Goal: Task Accomplishment & Management: Manage account settings

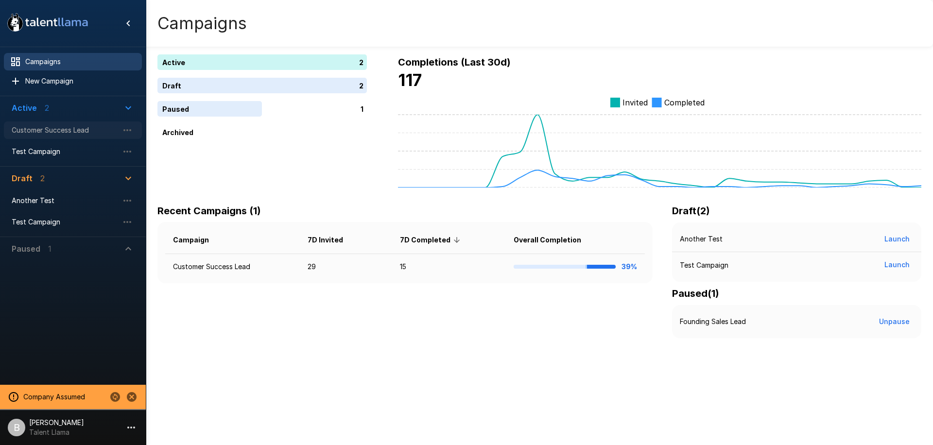
click at [73, 130] on span "Customer Success Lead" at bounding box center [65, 130] width 107 height 10
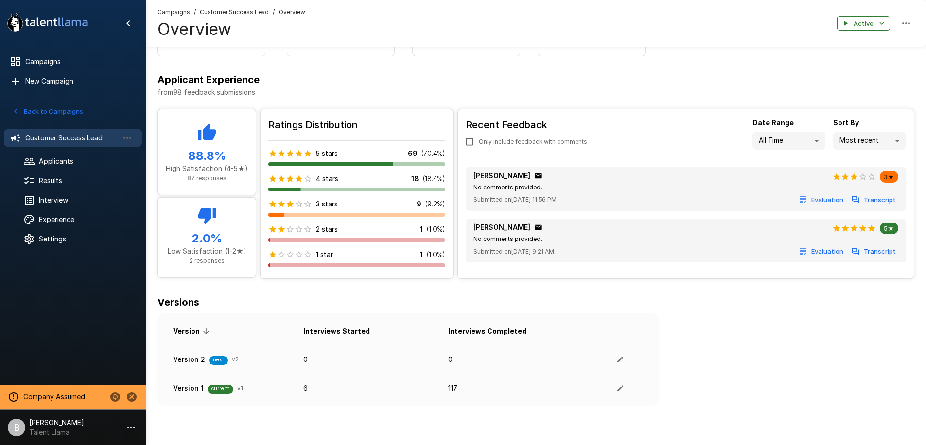
scroll to position [426, 0]
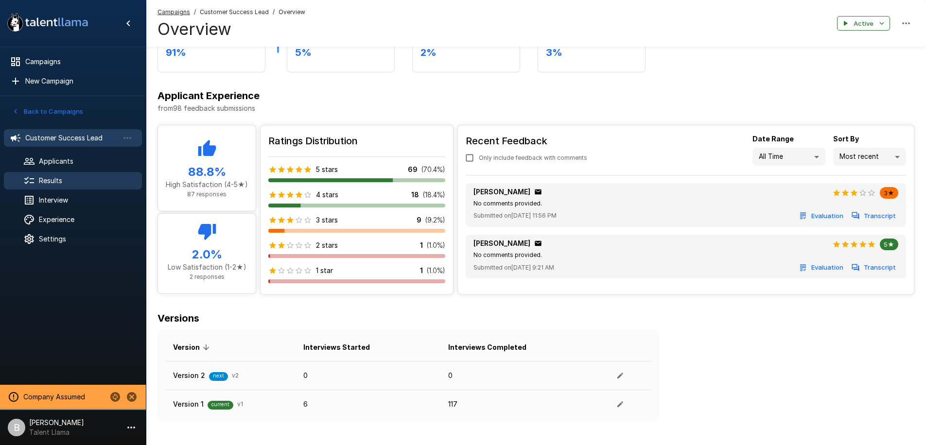
click at [57, 183] on span "Results" at bounding box center [86, 181] width 95 height 10
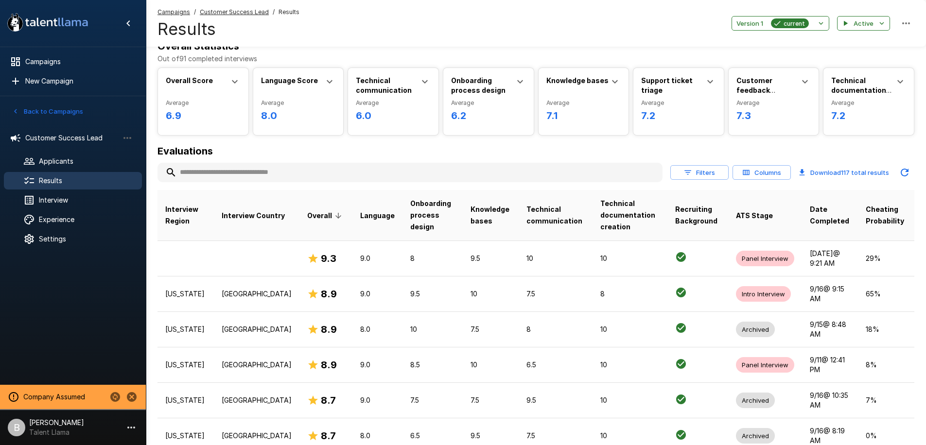
scroll to position [15, 0]
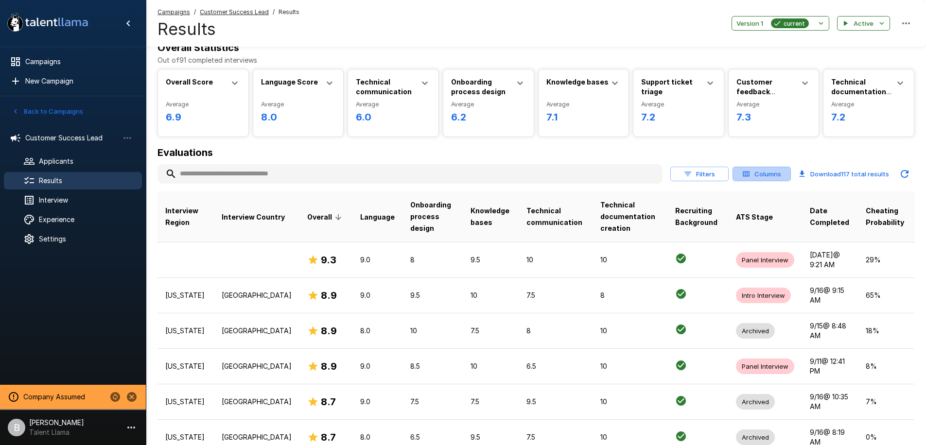
click at [748, 176] on icon "button" at bounding box center [746, 174] width 9 height 9
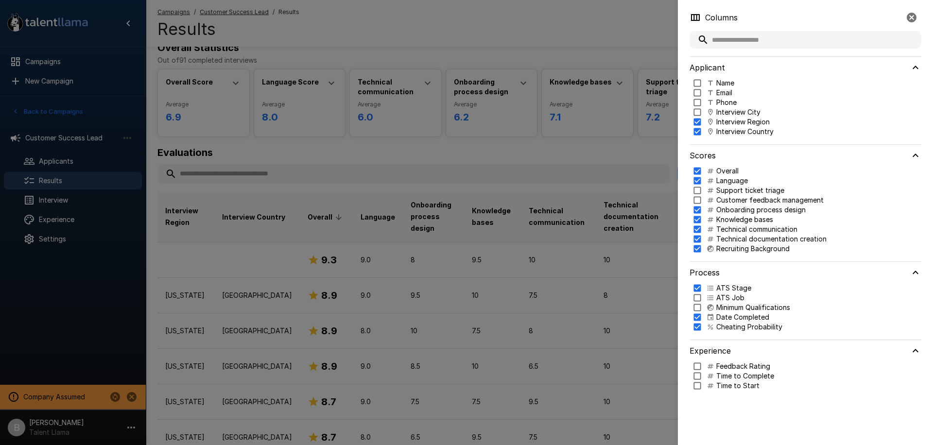
click at [722, 83] on p "Name" at bounding box center [726, 83] width 18 height 10
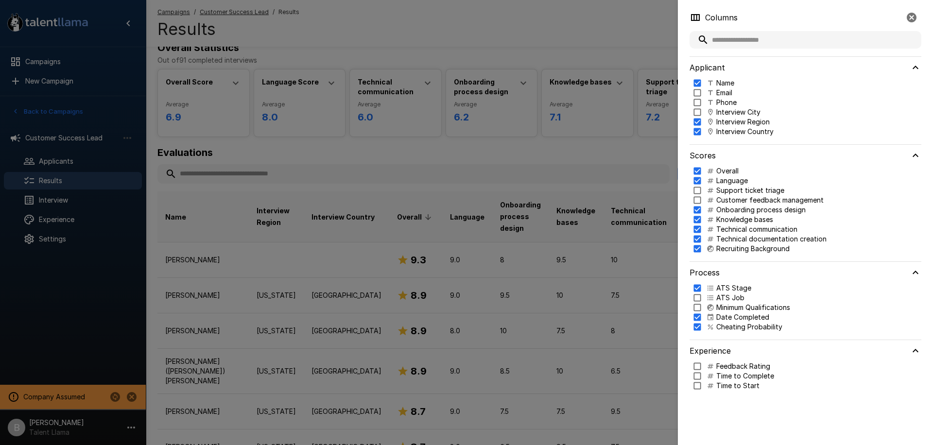
click at [460, 155] on div at bounding box center [466, 222] width 933 height 445
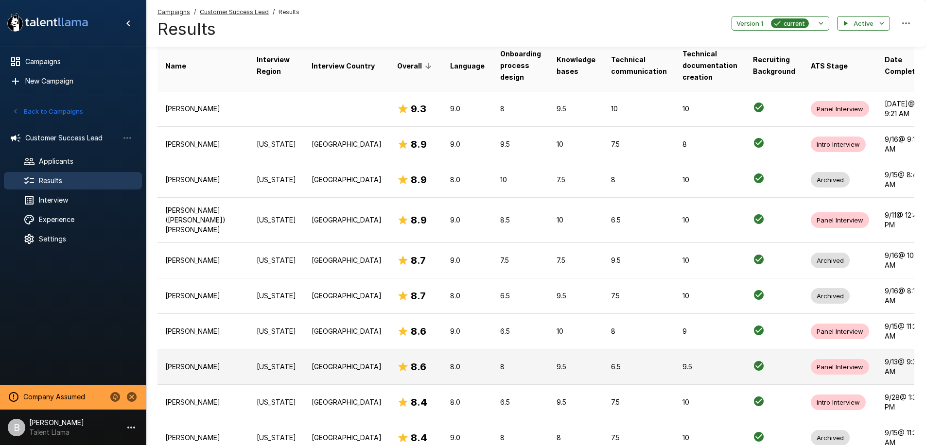
scroll to position [0, 0]
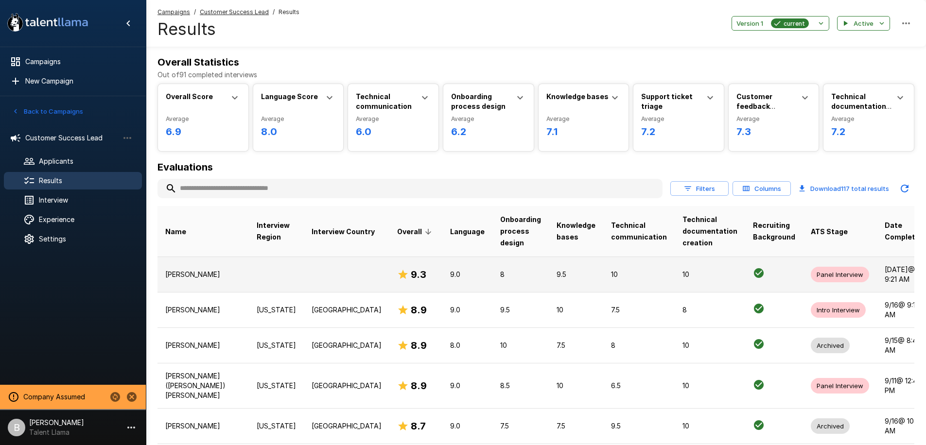
click at [442, 273] on td "9.0" at bounding box center [467, 274] width 50 height 35
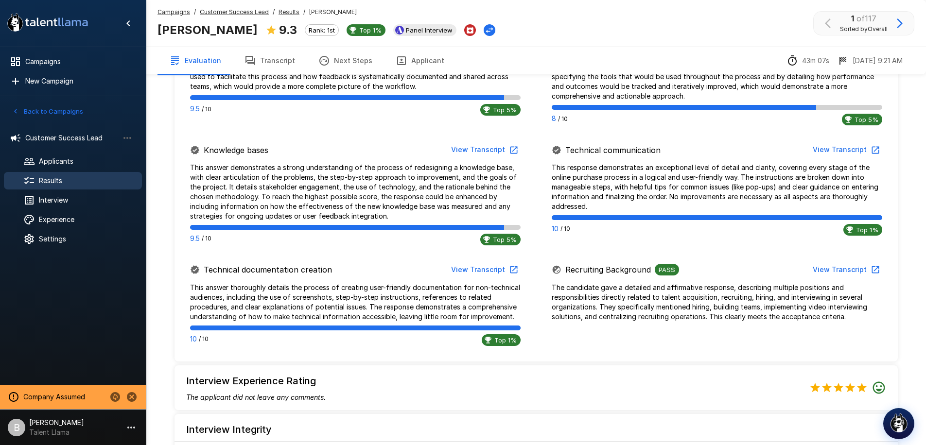
scroll to position [599, 0]
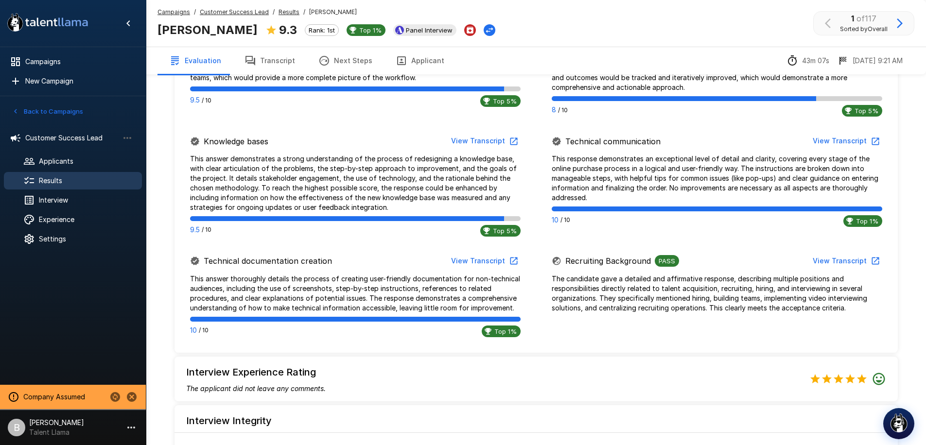
click at [487, 149] on button "View Transcript" at bounding box center [483, 141] width 73 height 18
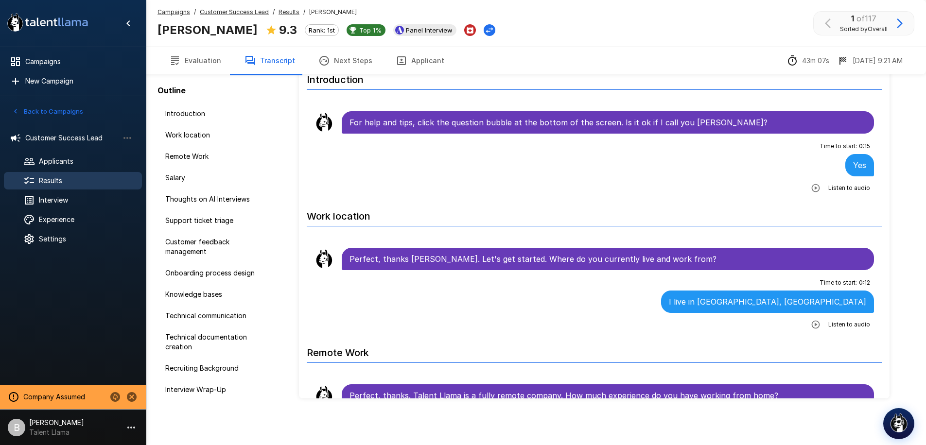
scroll to position [48, 0]
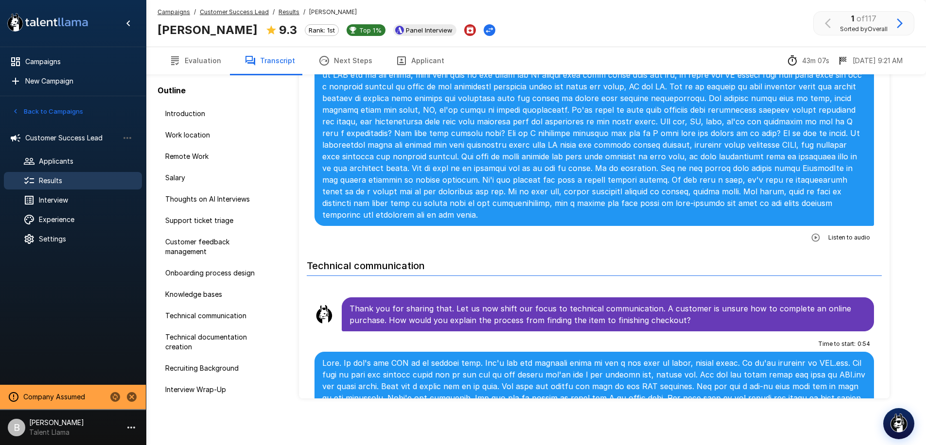
scroll to position [2956, 0]
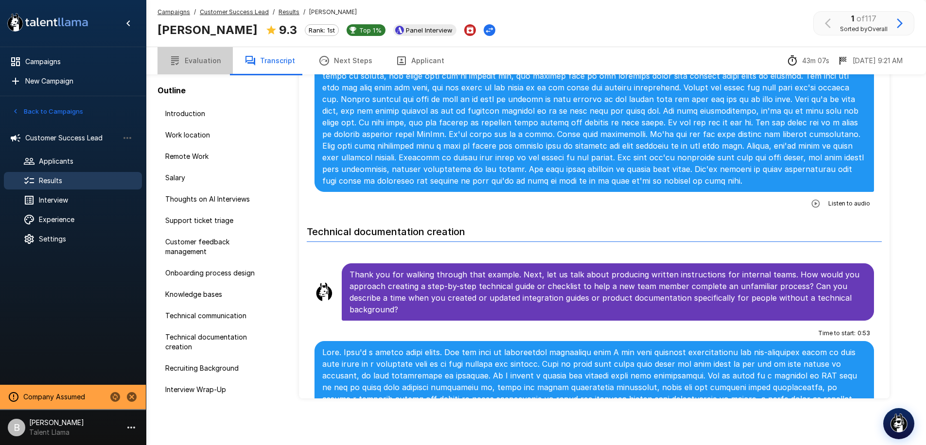
click at [200, 61] on button "Evaluation" at bounding box center [195, 60] width 75 height 27
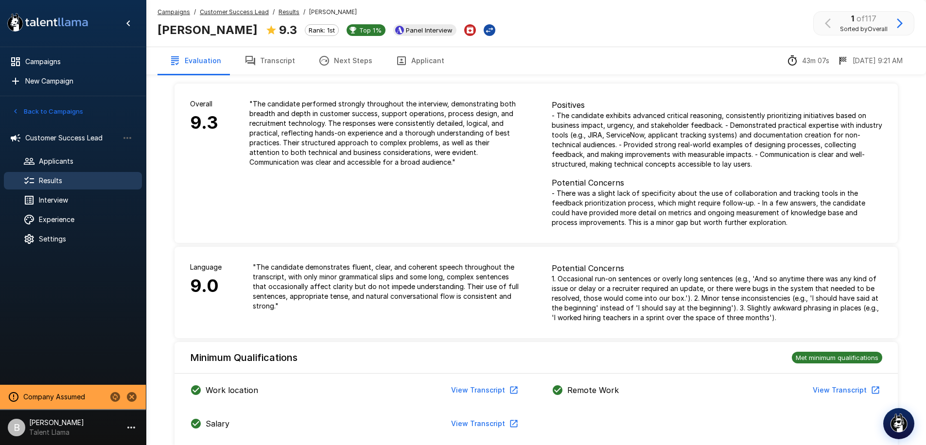
click at [485, 30] on icon "Change Stage" at bounding box center [490, 30] width 10 height 10
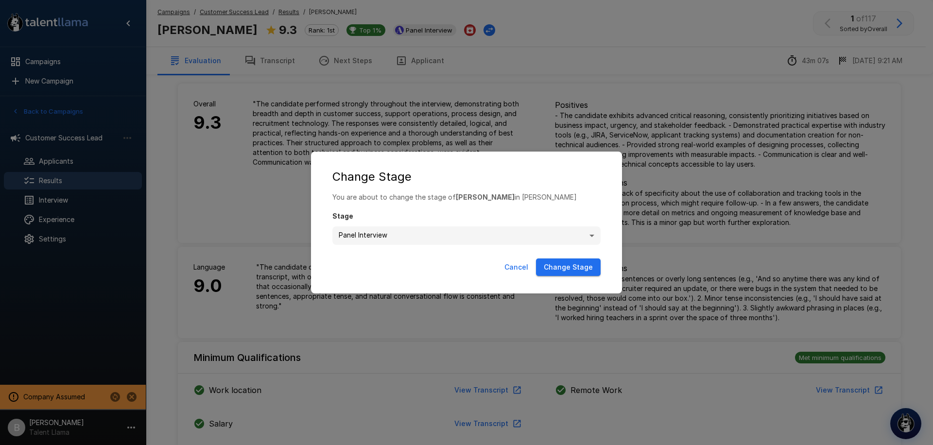
click at [515, 263] on button "Cancel" at bounding box center [517, 268] width 32 height 18
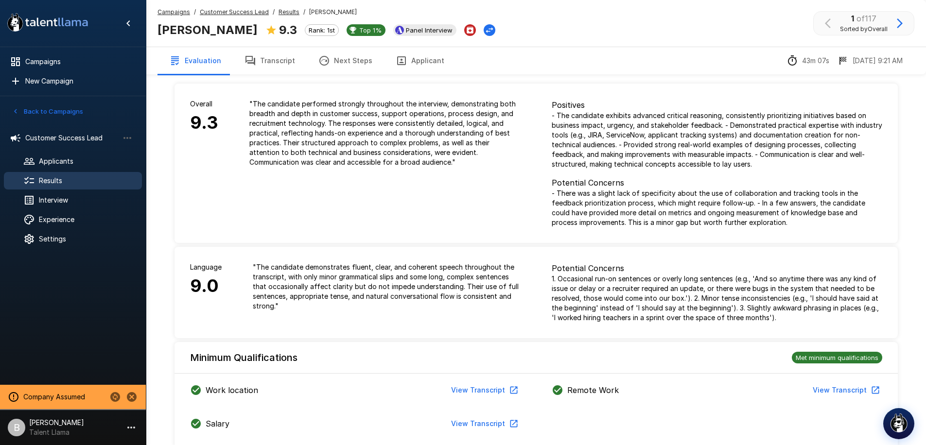
click at [279, 10] on u "Results" at bounding box center [289, 11] width 21 height 7
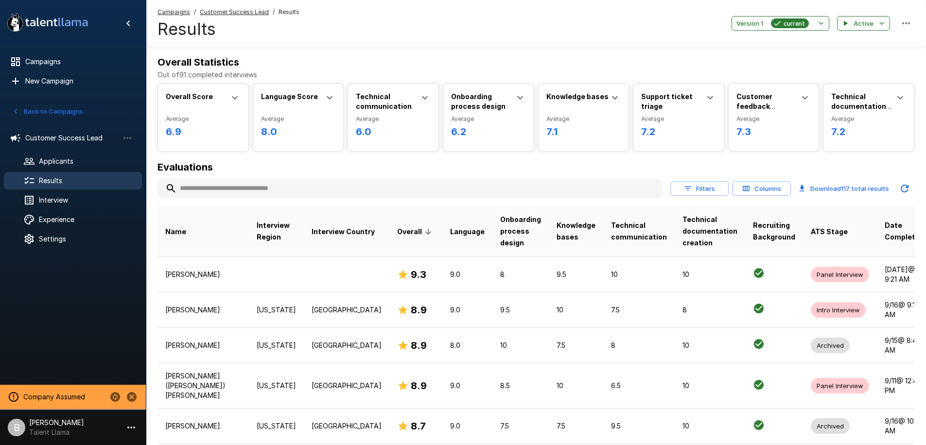
click at [699, 191] on button "Filters" at bounding box center [699, 188] width 58 height 15
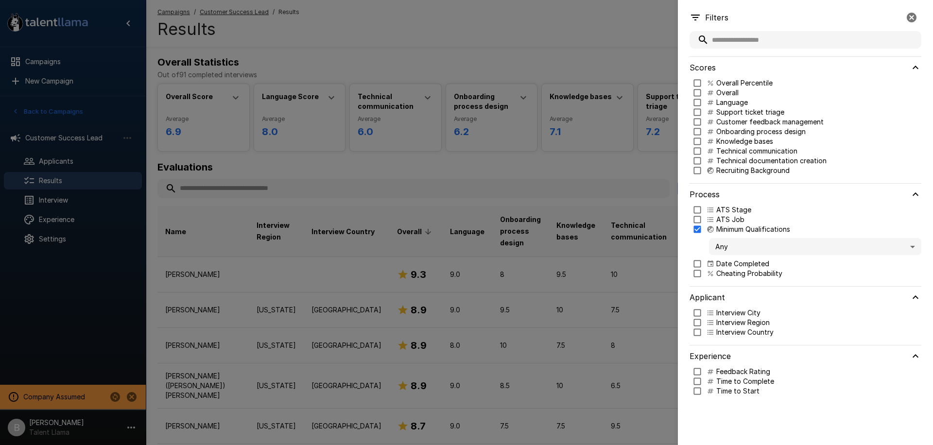
click at [741, 247] on body ".st0{fill:#FFFFFF;} .st1{fill:#76a4ed;} Campaigns New Campaign Active 2 Custome…" at bounding box center [470, 222] width 941 height 445
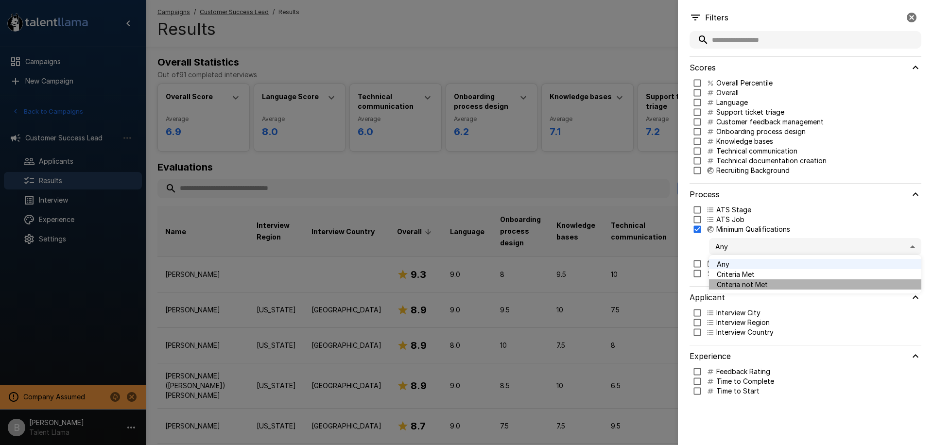
click at [748, 287] on span "Criteria not Met" at bounding box center [815, 285] width 197 height 10
type input "*****"
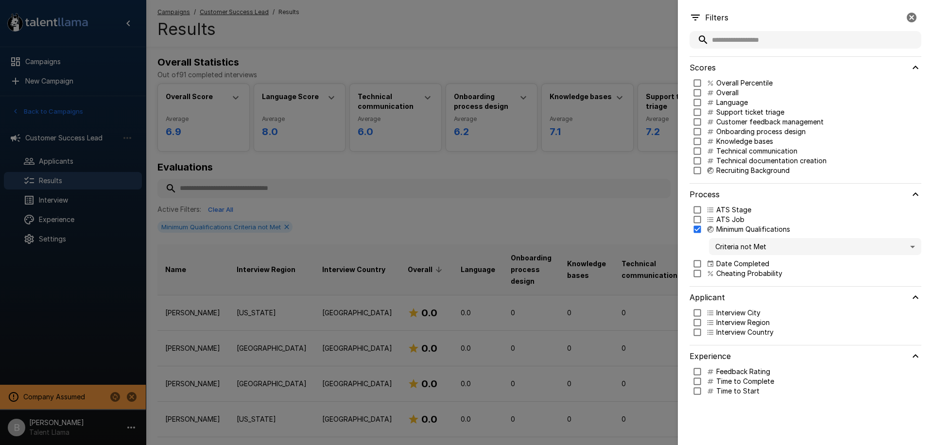
click at [371, 25] on div at bounding box center [466, 222] width 933 height 445
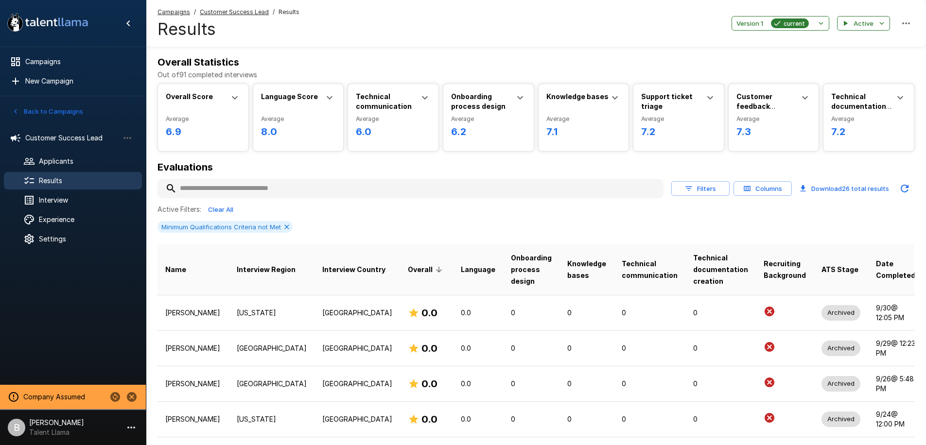
click at [706, 189] on button "Filters" at bounding box center [700, 188] width 58 height 15
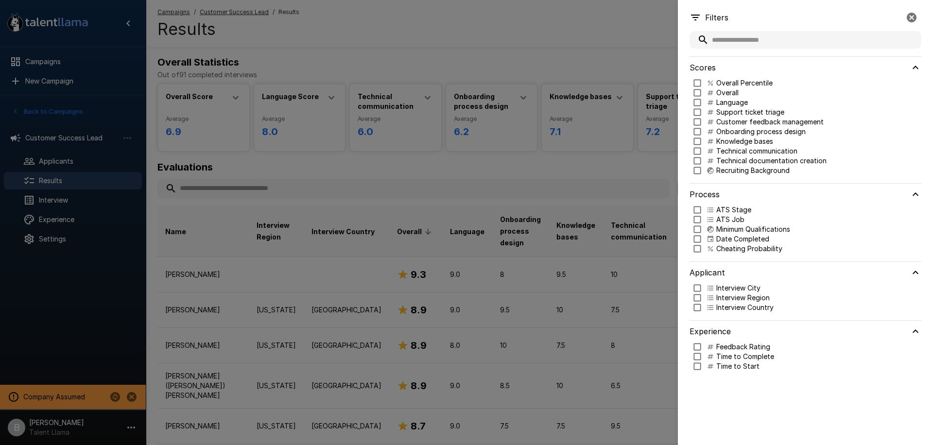
click at [225, 277] on div at bounding box center [466, 222] width 933 height 445
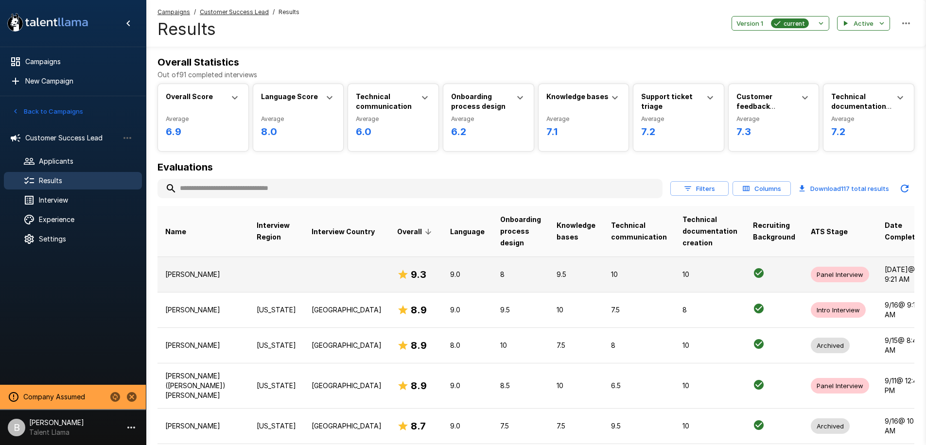
click at [249, 274] on td at bounding box center [276, 274] width 55 height 35
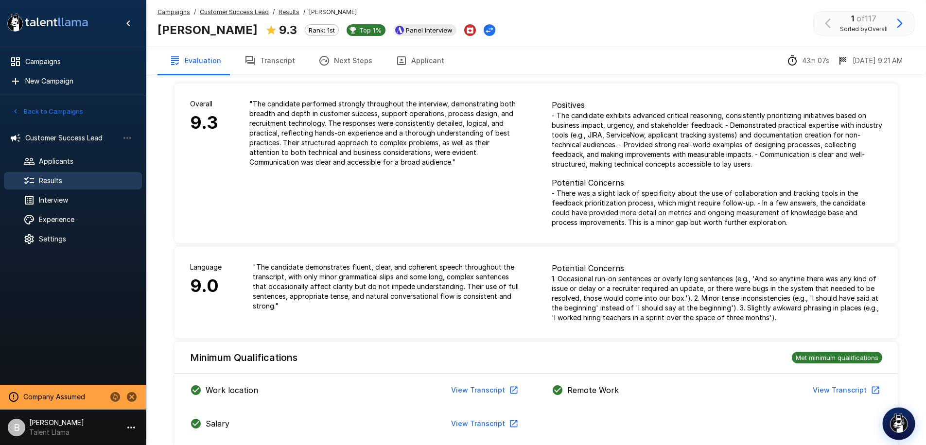
click at [898, 421] on img "button" at bounding box center [899, 423] width 20 height 20
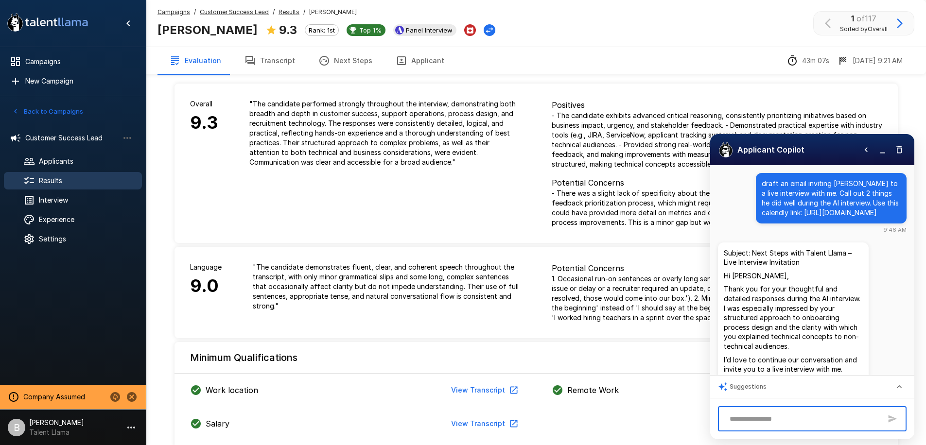
scroll to position [125, 0]
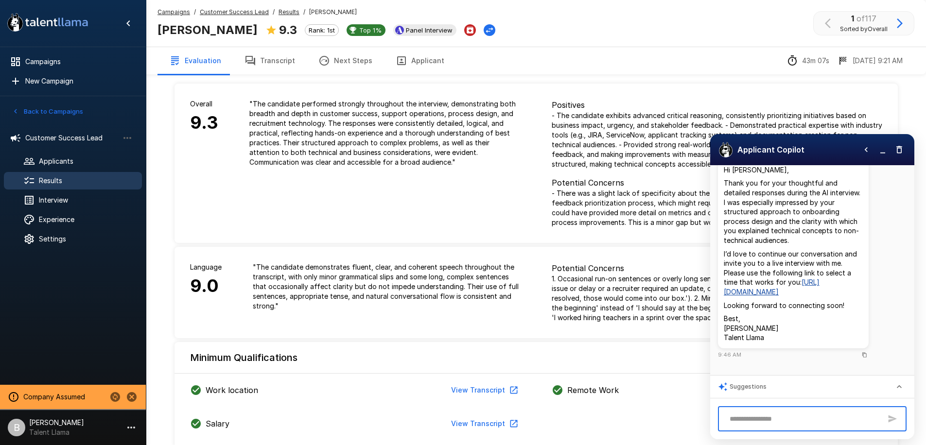
click at [764, 415] on textarea at bounding box center [803, 419] width 157 height 17
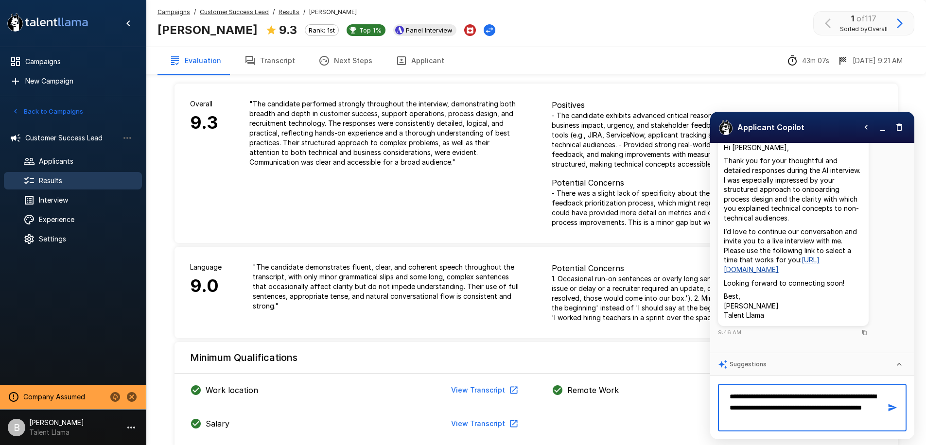
type textarea "**********"
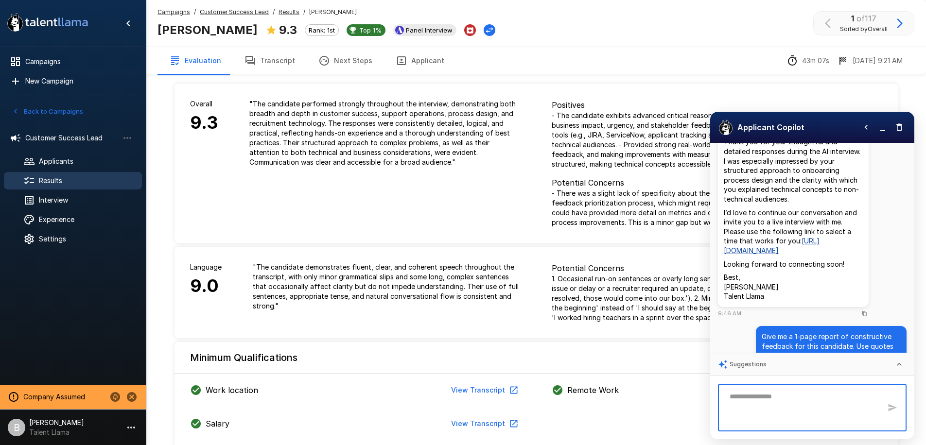
scroll to position [214, 0]
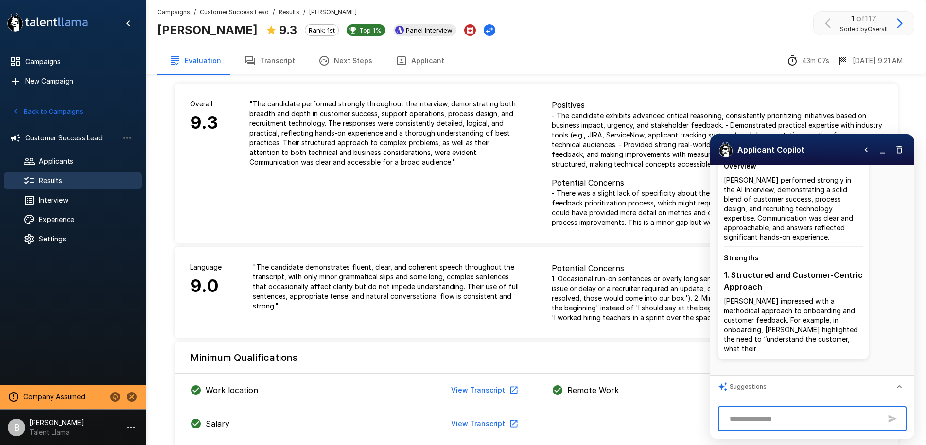
click at [866, 148] on icon "button" at bounding box center [866, 150] width 10 height 10
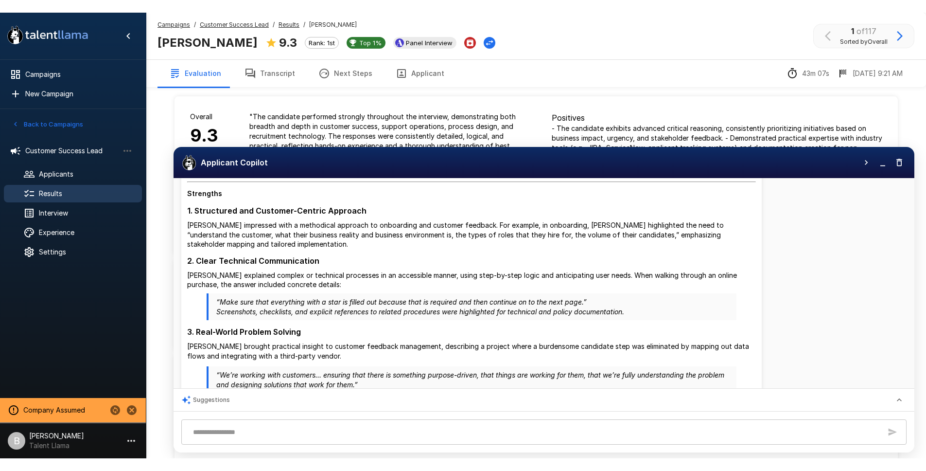
scroll to position [518, 0]
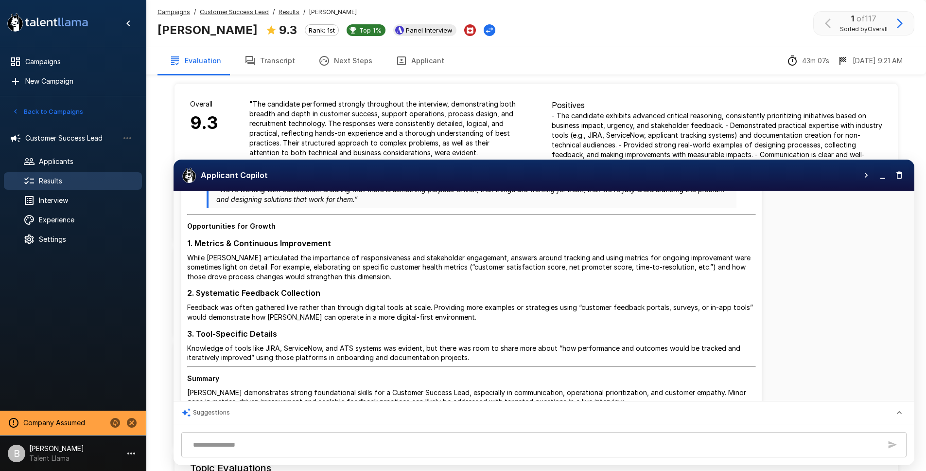
click at [285, 11] on u "Results" at bounding box center [289, 11] width 21 height 7
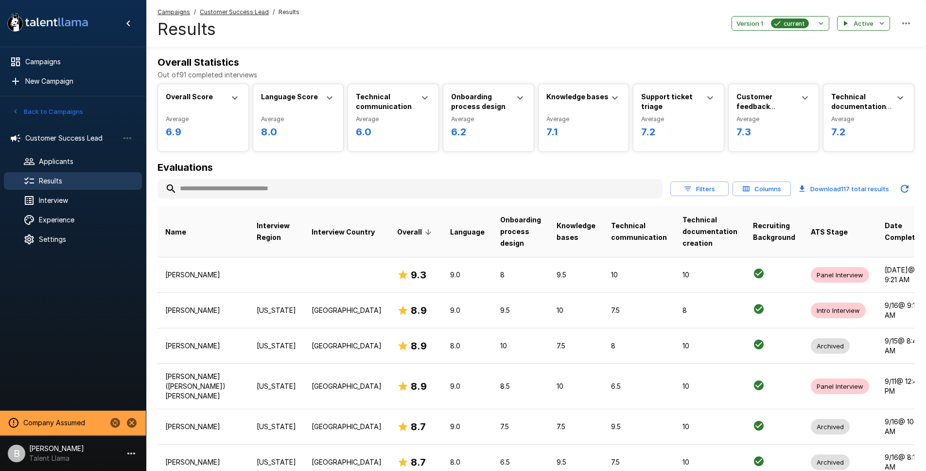
click at [227, 188] on input "text" at bounding box center [410, 189] width 505 height 18
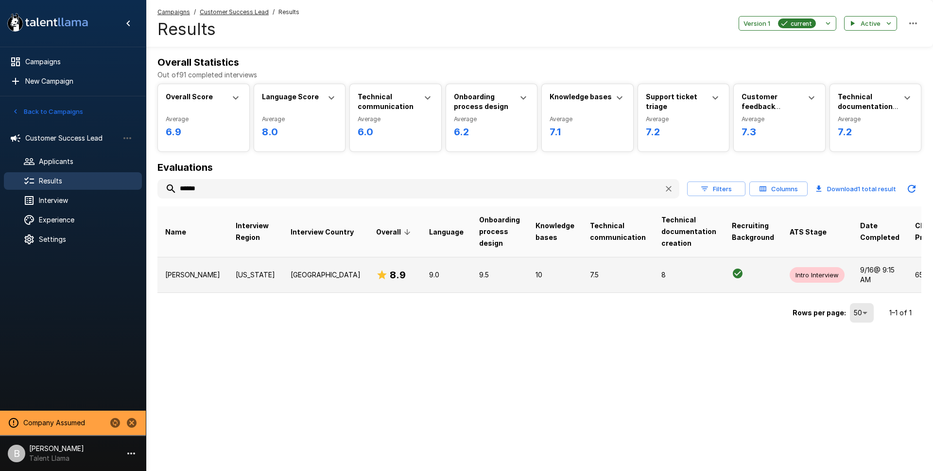
type input "******"
click at [228, 281] on td "Texas" at bounding box center [255, 274] width 55 height 35
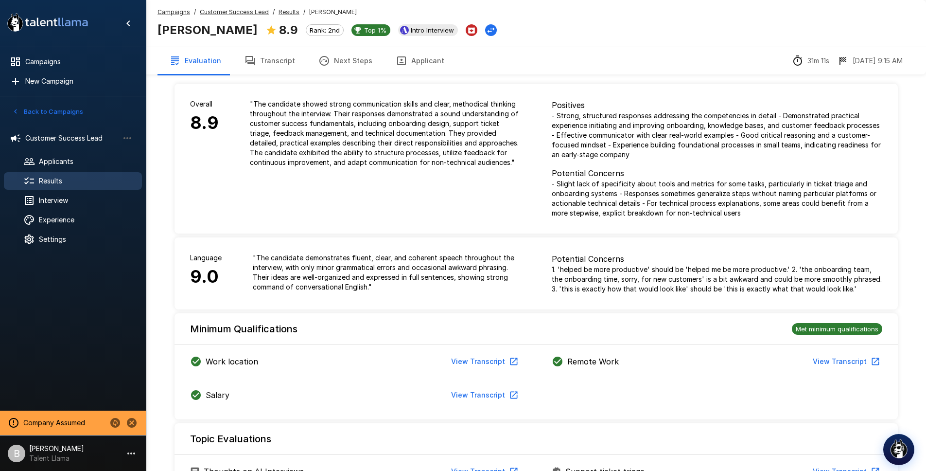
click at [278, 62] on button "Transcript" at bounding box center [270, 60] width 74 height 27
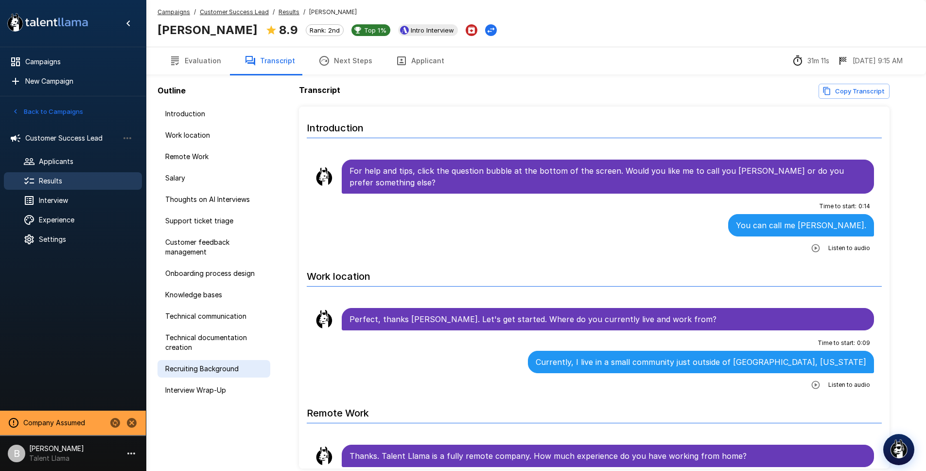
click at [221, 360] on div "Recruiting Background" at bounding box center [214, 369] width 113 height 18
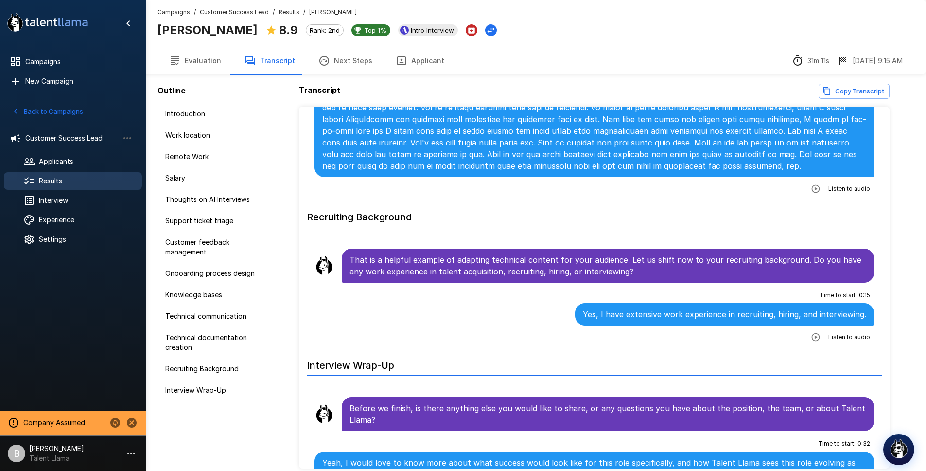
scroll to position [2637, 0]
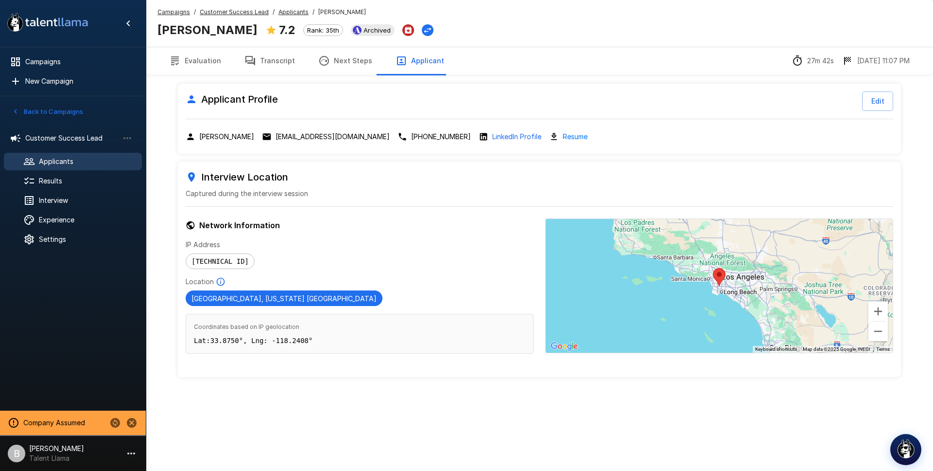
click at [298, 11] on u "Applicants" at bounding box center [294, 11] width 30 height 7
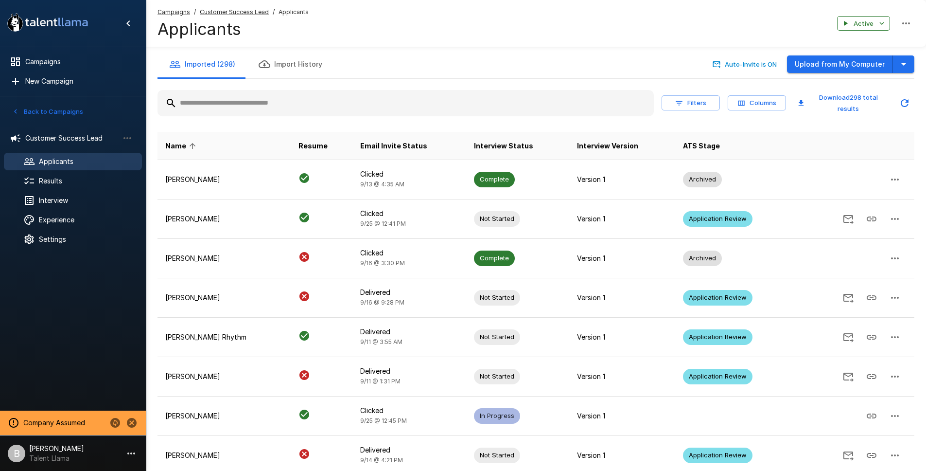
click at [257, 106] on input "text" at bounding box center [406, 103] width 496 height 18
click at [81, 372] on div at bounding box center [73, 330] width 146 height 153
click at [82, 161] on span "Applicants" at bounding box center [86, 162] width 95 height 10
click at [77, 180] on span "Results" at bounding box center [86, 181] width 95 height 10
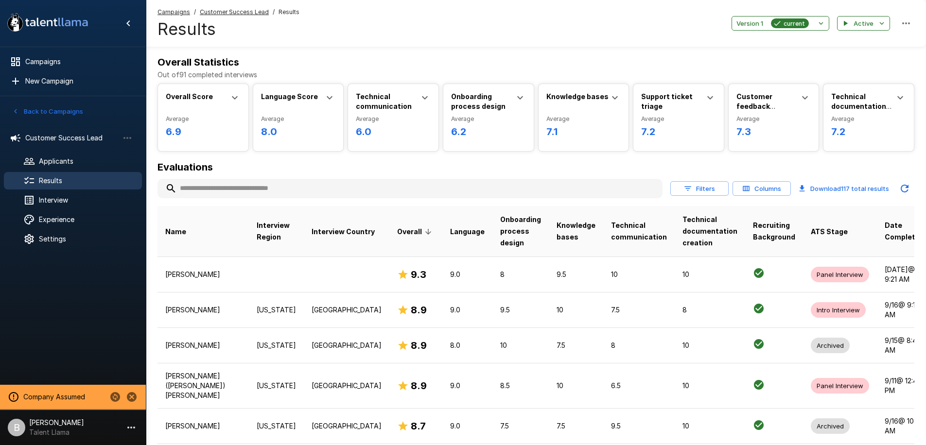
click at [710, 190] on button "Filters" at bounding box center [699, 188] width 58 height 15
click at [707, 190] on button "Filters" at bounding box center [699, 188] width 58 height 15
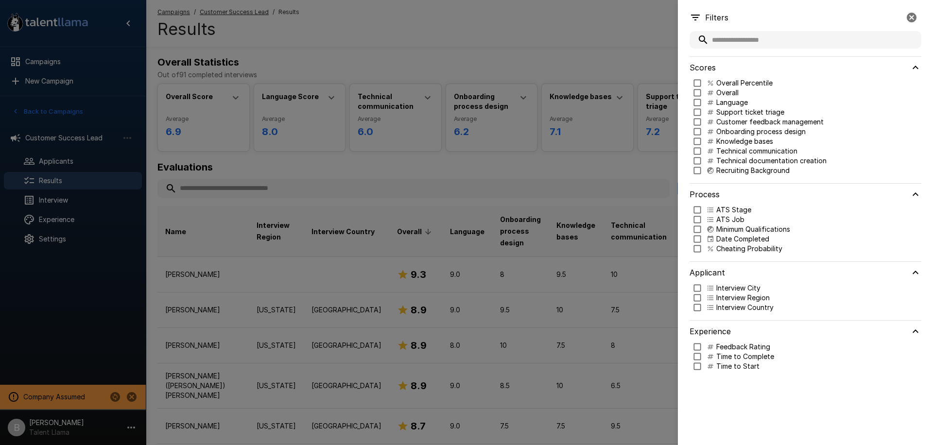
type input "***"
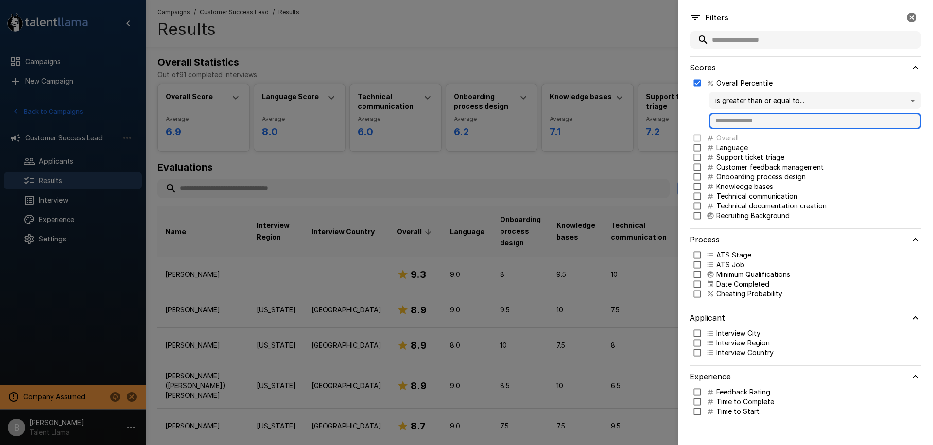
click at [756, 121] on input "text" at bounding box center [815, 121] width 212 height 17
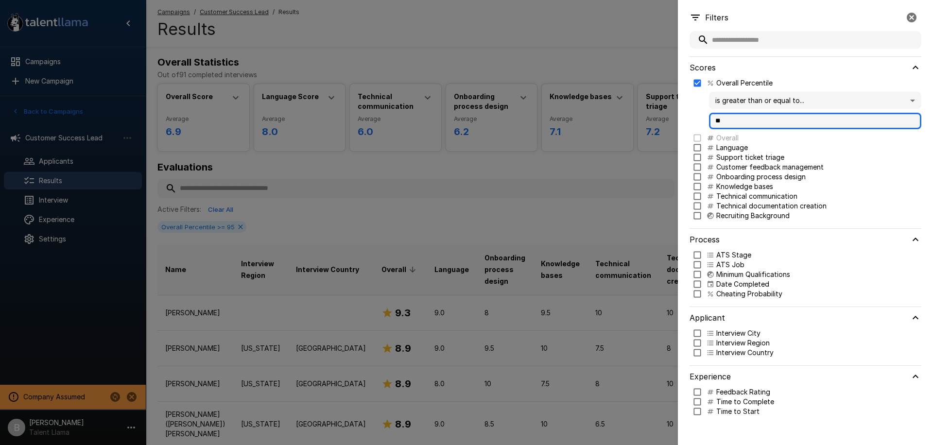
type input "**"
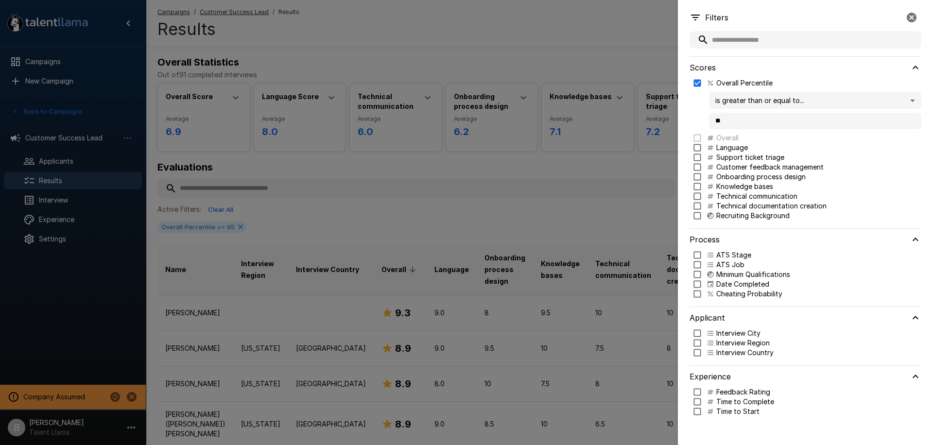
click at [486, 172] on div at bounding box center [466, 222] width 933 height 445
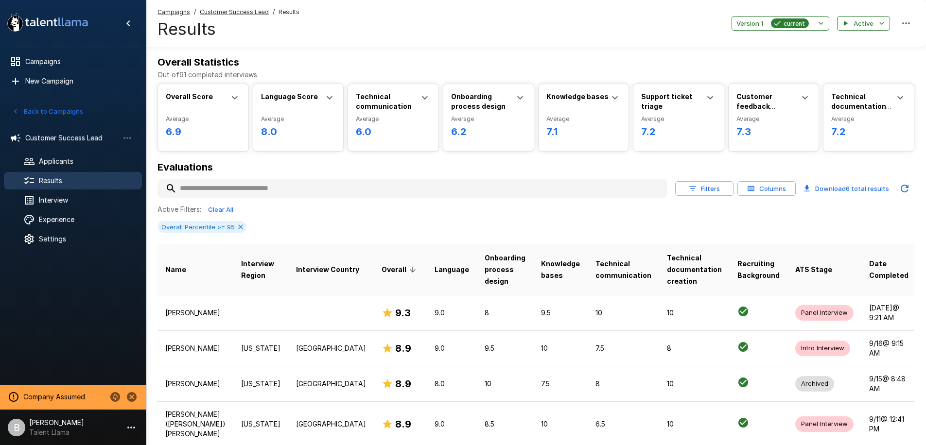
click at [57, 430] on p "Talent Llama" at bounding box center [56, 433] width 55 height 10
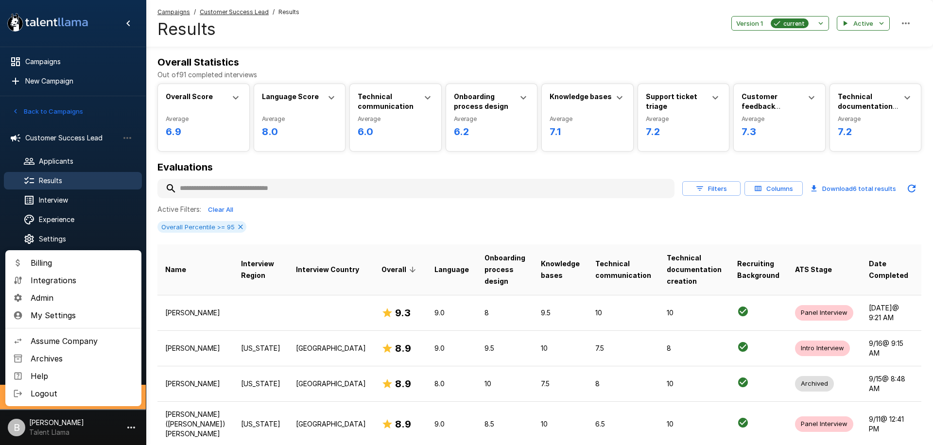
click at [70, 316] on span "My Settings" at bounding box center [82, 316] width 103 height 12
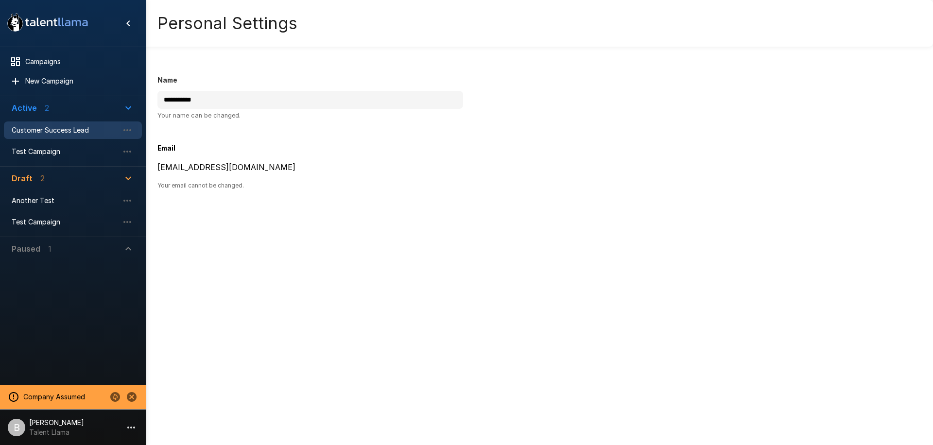
click at [53, 123] on div "Customer Success Lead" at bounding box center [73, 131] width 138 height 18
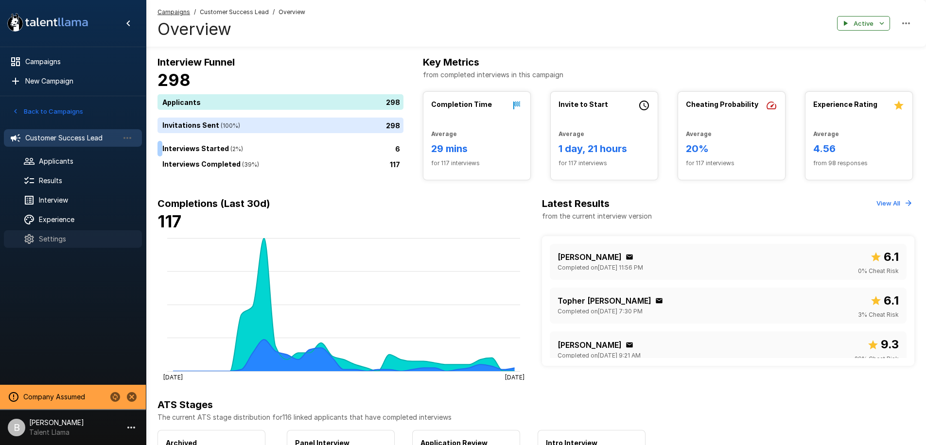
click at [46, 244] on span "Settings" at bounding box center [86, 239] width 95 height 10
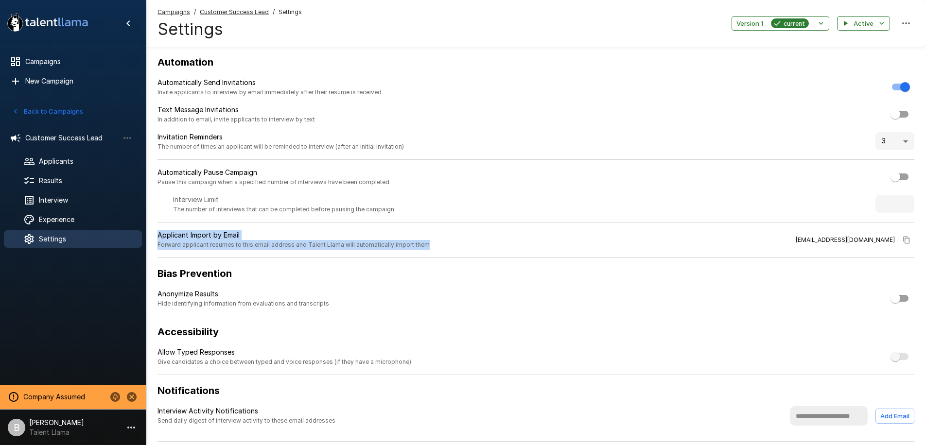
drag, startPoint x: 160, startPoint y: 229, endPoint x: 437, endPoint y: 245, distance: 276.6
click at [436, 245] on div "Automation Automatically Send Invitations Invite applicants to interview by ema…" at bounding box center [536, 247] width 757 height 387
click at [437, 245] on div "Applicant Import by Email Forward applicant resumes to this email address and T…" at bounding box center [536, 244] width 757 height 28
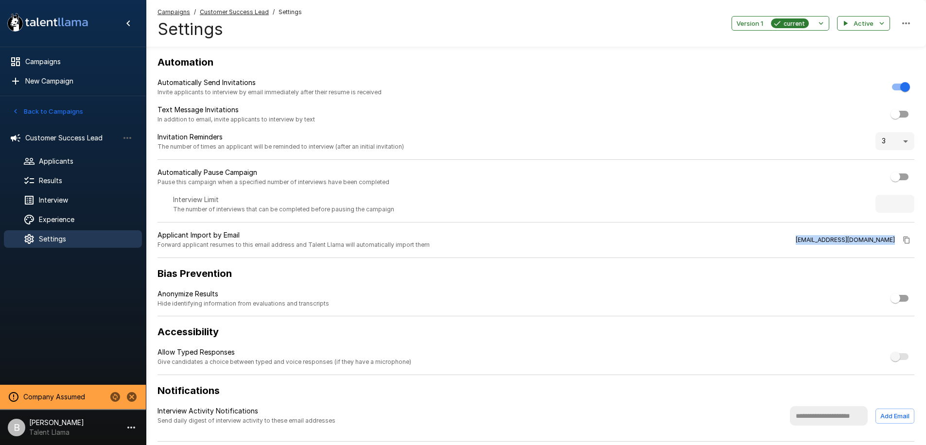
drag, startPoint x: 730, startPoint y: 239, endPoint x: 899, endPoint y: 243, distance: 169.2
click at [899, 243] on div "Applicant Import by Email Forward applicant resumes to this email address and T…" at bounding box center [536, 244] width 757 height 28
click at [685, 234] on div "Applicant Import by Email Forward applicant resumes to this email address and T…" at bounding box center [536, 244] width 757 height 28
drag, startPoint x: 722, startPoint y: 240, endPoint x: 895, endPoint y: 242, distance: 172.6
click at [895, 242] on div "Applicant Import by Email Forward applicant resumes to this email address and T…" at bounding box center [536, 244] width 757 height 28
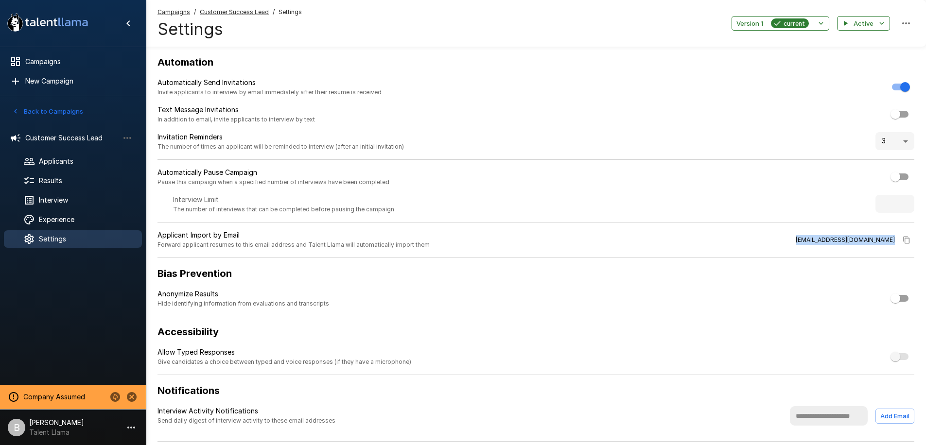
click at [692, 242] on div "Applicant Import by Email Forward applicant resumes to this email address and T…" at bounding box center [536, 244] width 757 height 28
drag, startPoint x: 726, startPoint y: 240, endPoint x: 897, endPoint y: 238, distance: 171.1
click at [897, 238] on div "Applicant Import by Email Forward applicant resumes to this email address and T…" at bounding box center [536, 244] width 757 height 28
click at [619, 239] on div "Applicant Import by Email Forward applicant resumes to this email address and T…" at bounding box center [536, 244] width 757 height 28
click at [65, 166] on div "Applicants" at bounding box center [73, 162] width 138 height 18
